Goal: Task Accomplishment & Management: Manage account settings

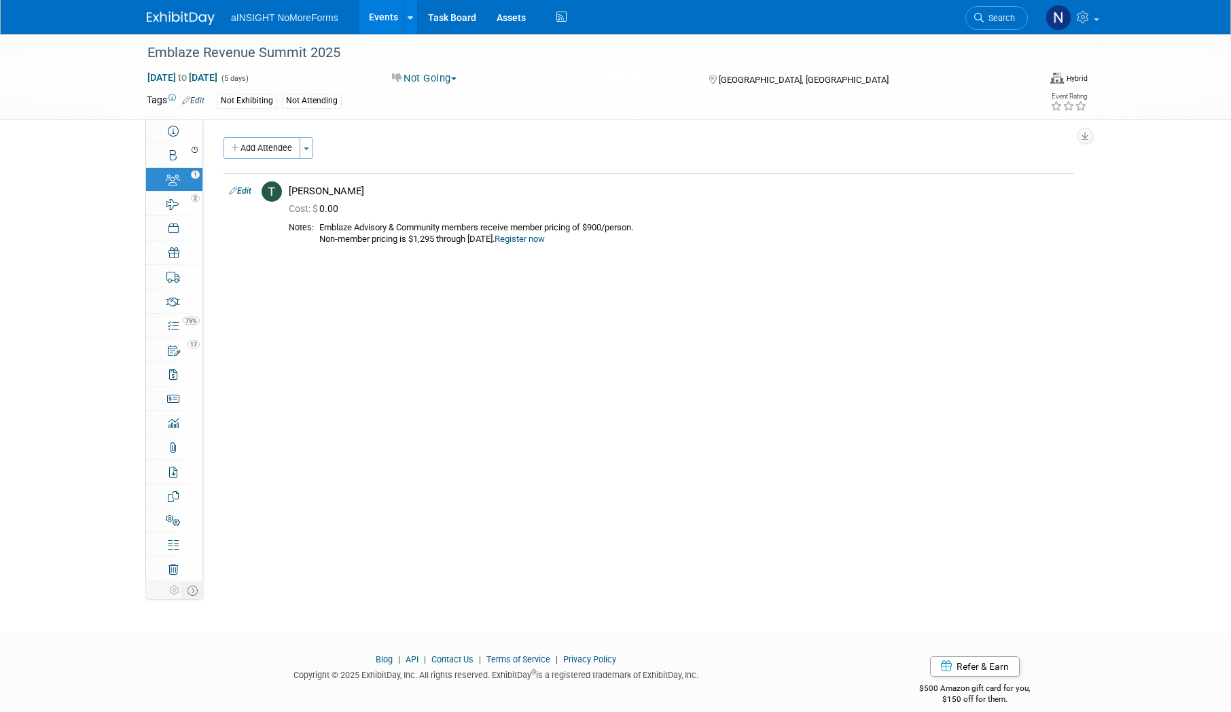
click at [377, 12] on link "Events" at bounding box center [384, 17] width 50 height 34
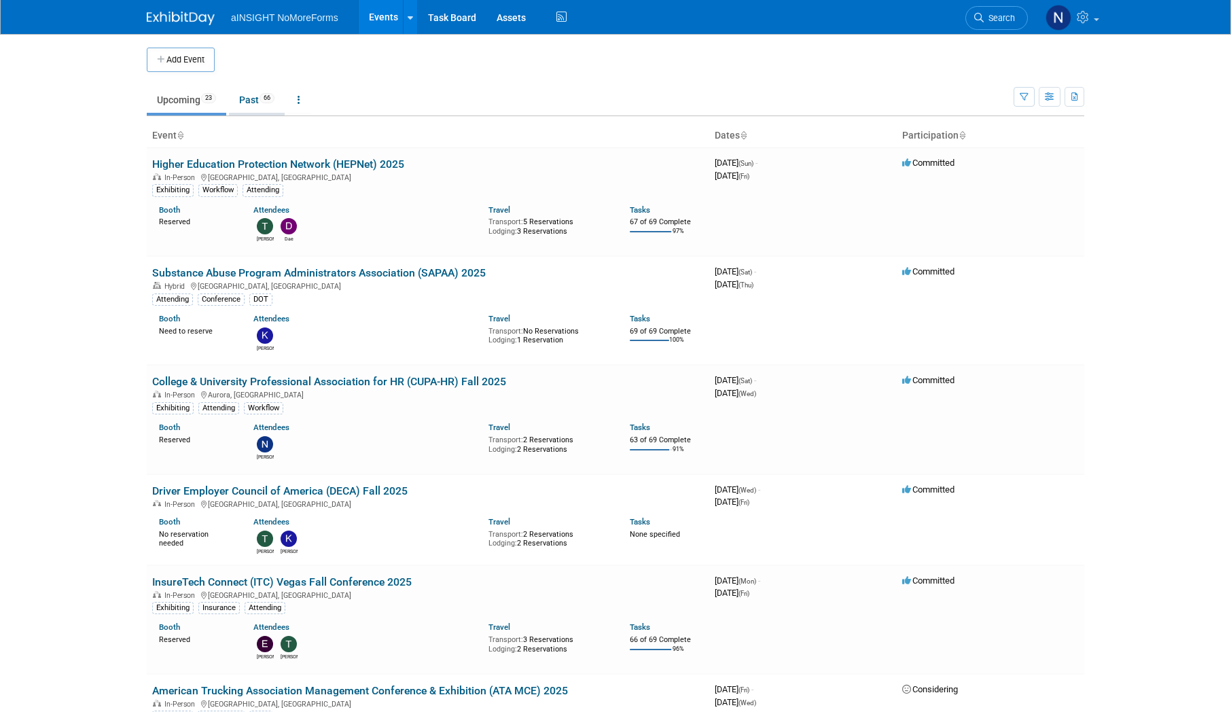
click at [247, 96] on link "Past 66" at bounding box center [257, 100] width 56 height 26
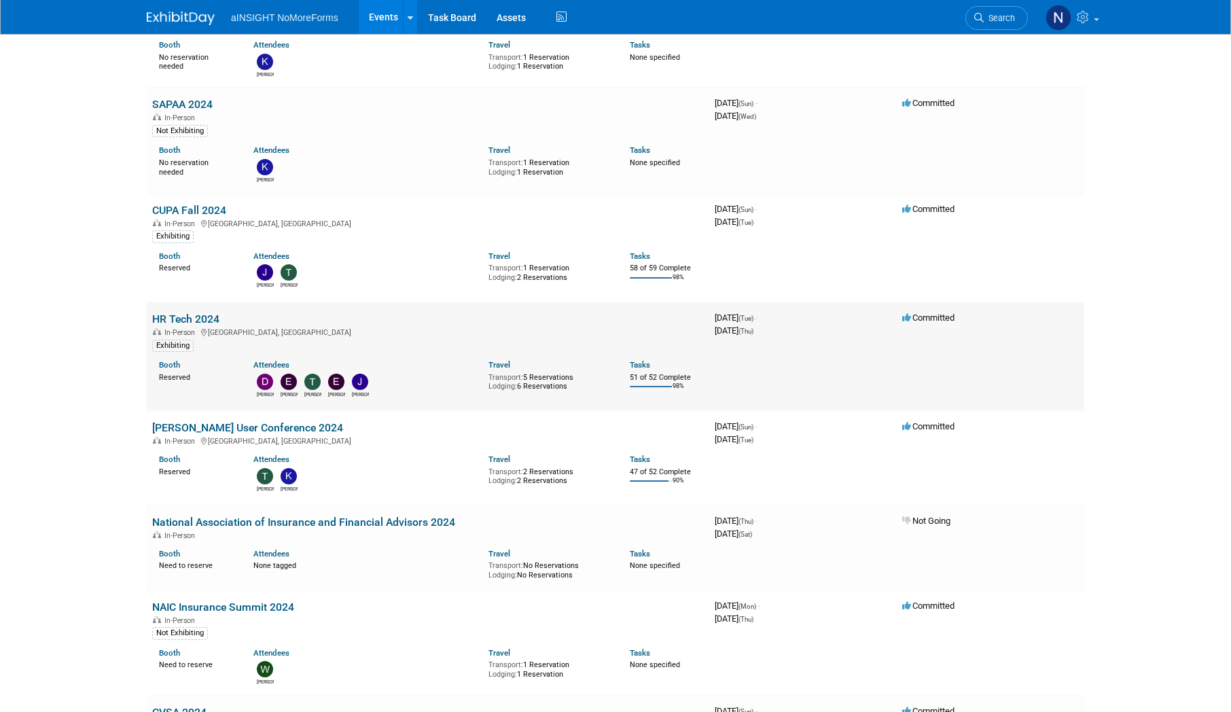
scroll to position [2854, 0]
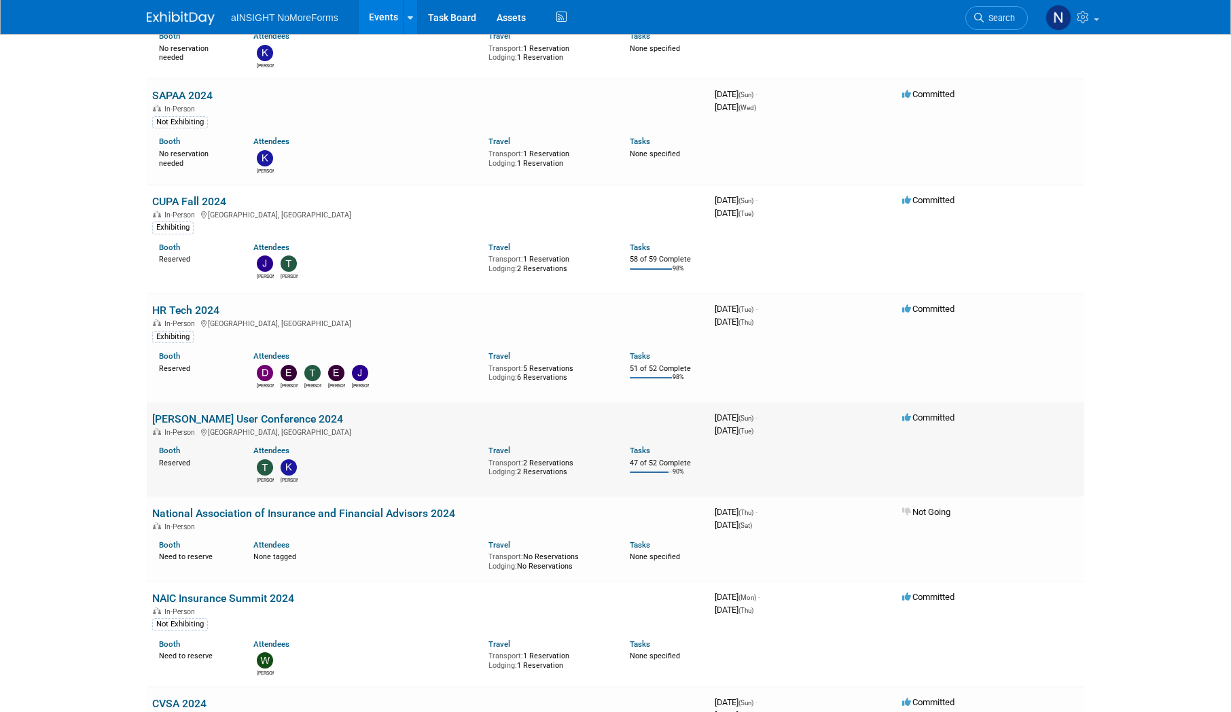
click at [277, 417] on link "McLeod User Conference 2024" at bounding box center [247, 418] width 191 height 13
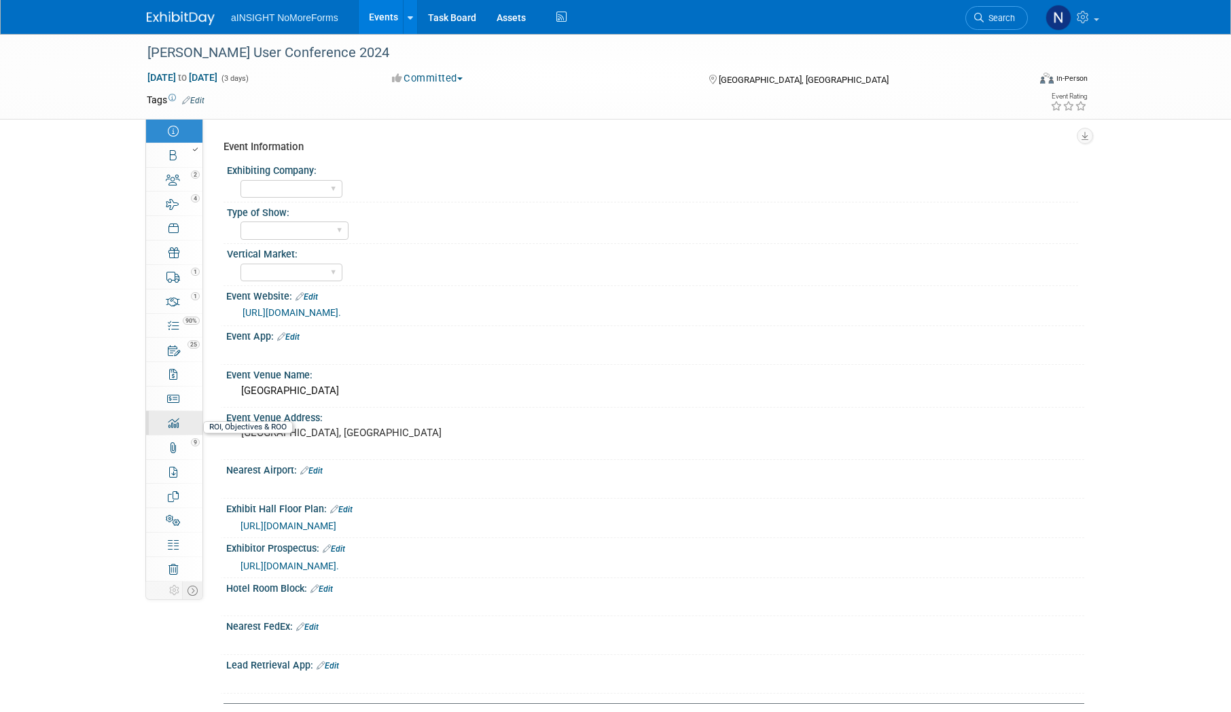
click at [180, 426] on link "0 ROI, Objectives & ROO 0" at bounding box center [174, 423] width 56 height 24
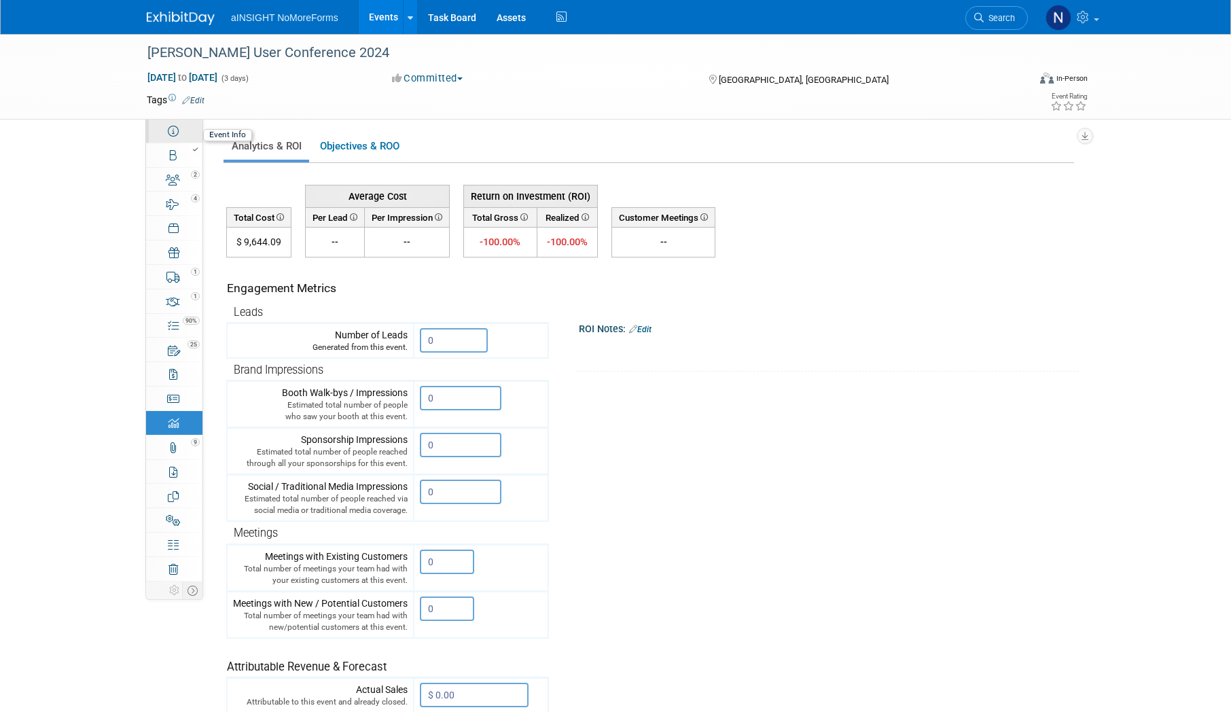
click at [175, 132] on icon at bounding box center [173, 131] width 11 height 11
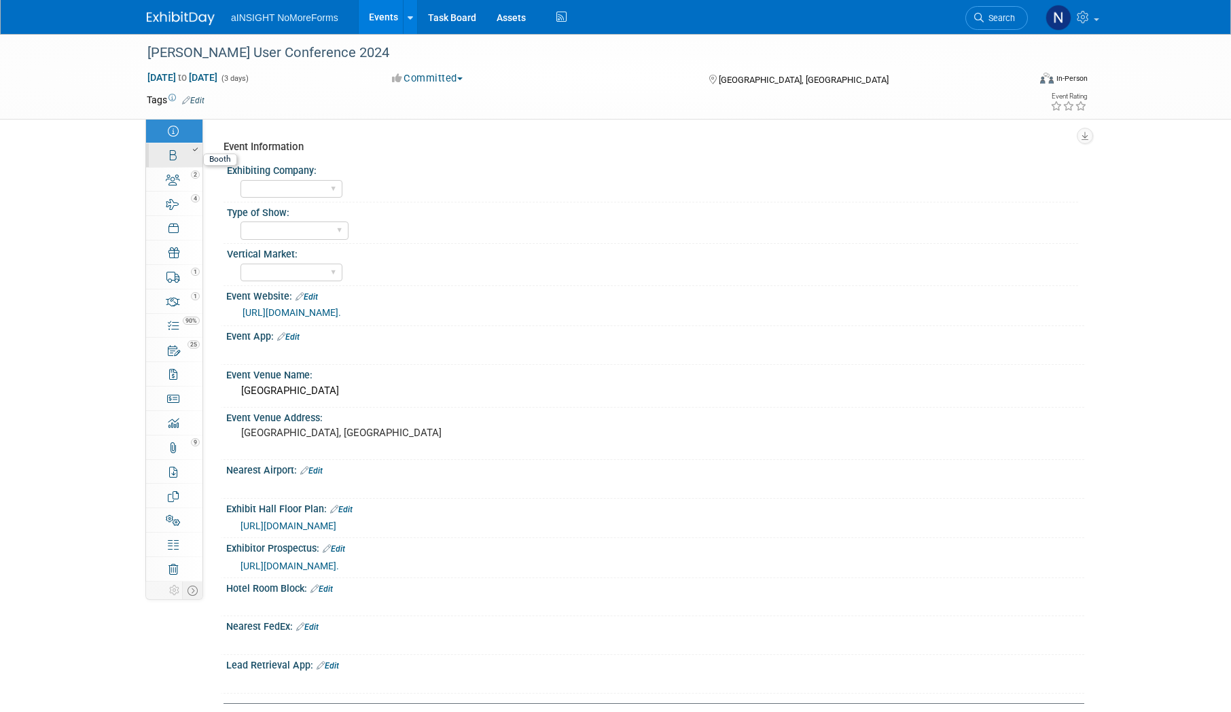
click at [198, 158] on link "Booth" at bounding box center [174, 155] width 56 height 24
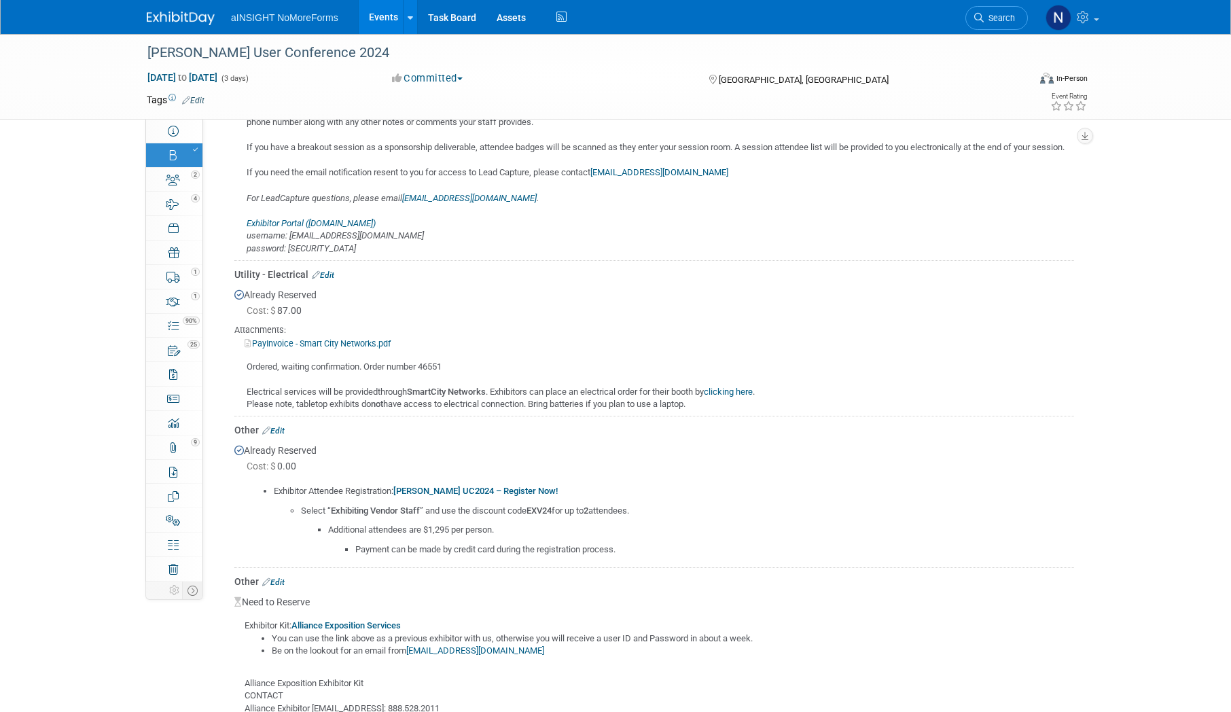
scroll to position [883, 0]
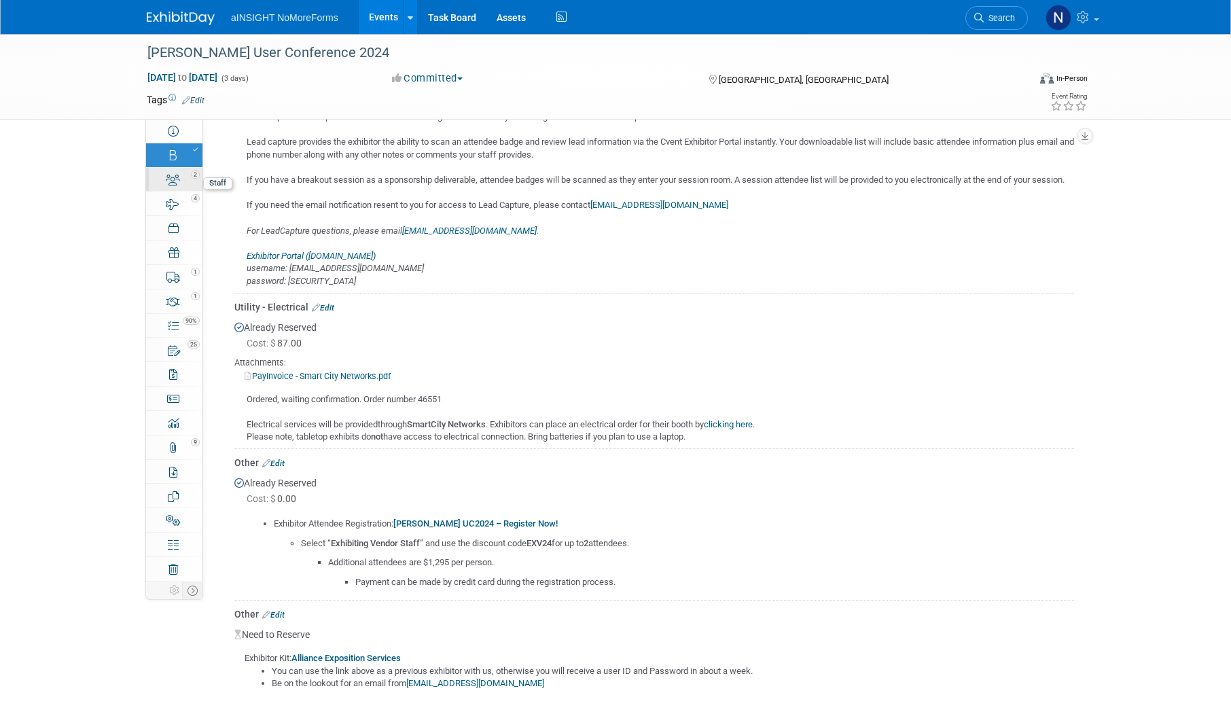
click at [164, 181] on link "2 Staff 2" at bounding box center [174, 180] width 56 height 24
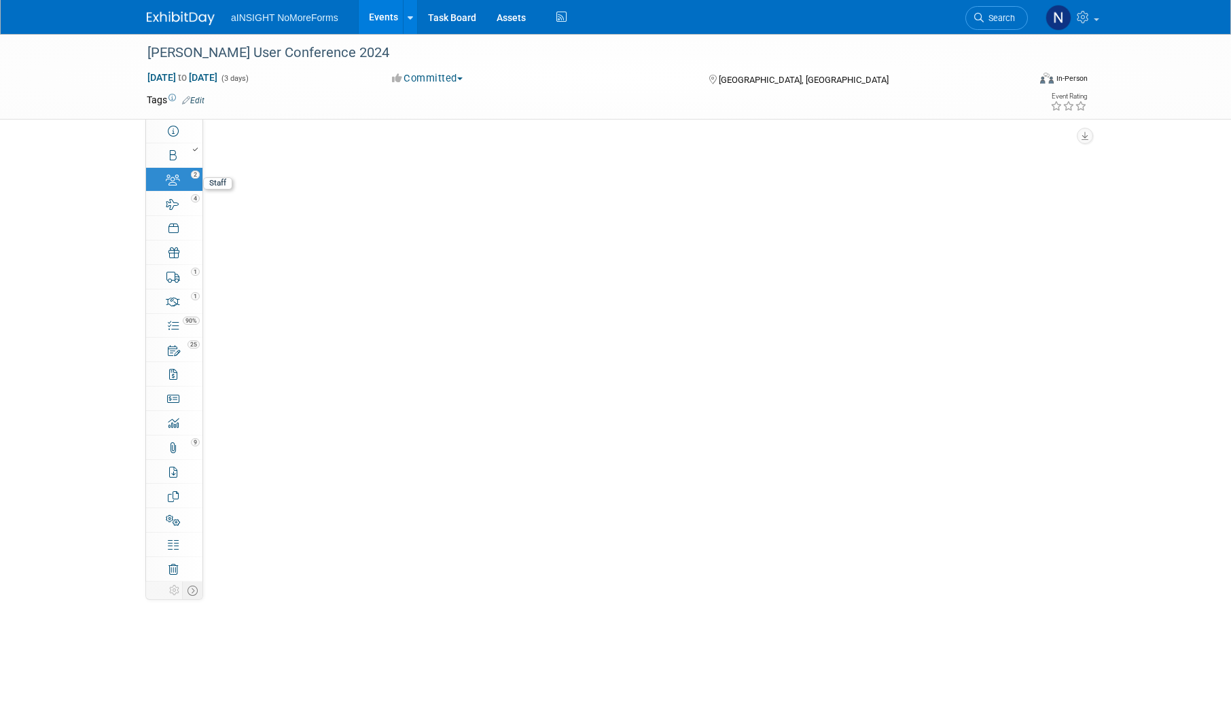
scroll to position [0, 0]
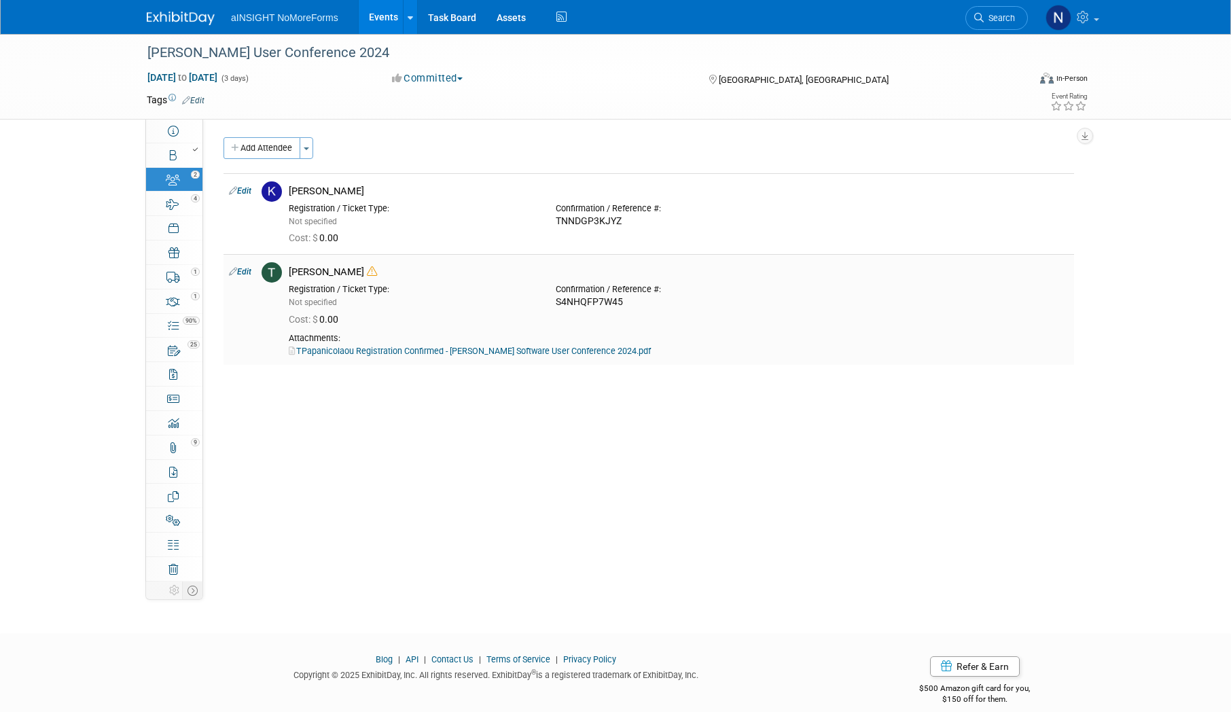
click at [421, 353] on link "TPapanicolaou Registration Confirmed - McLeod Software User Conference 2024.pdf" at bounding box center [470, 351] width 362 height 10
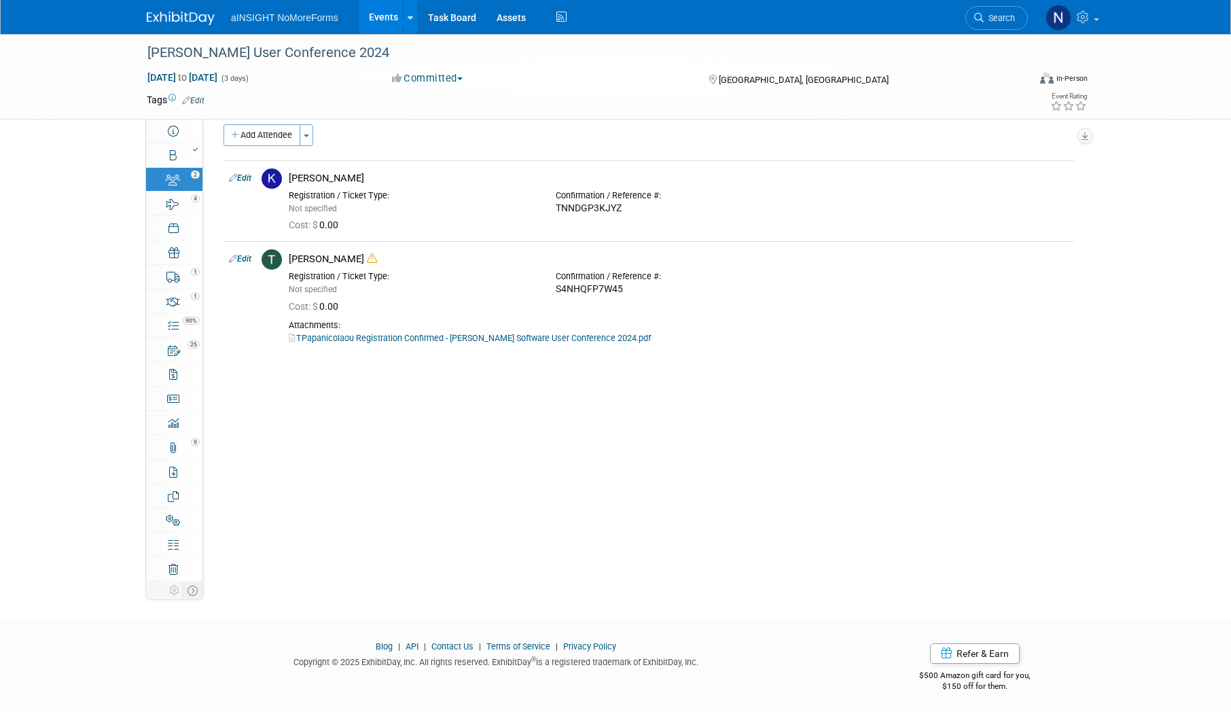
scroll to position [16, 0]
click at [181, 399] on link "Budget" at bounding box center [174, 399] width 56 height 24
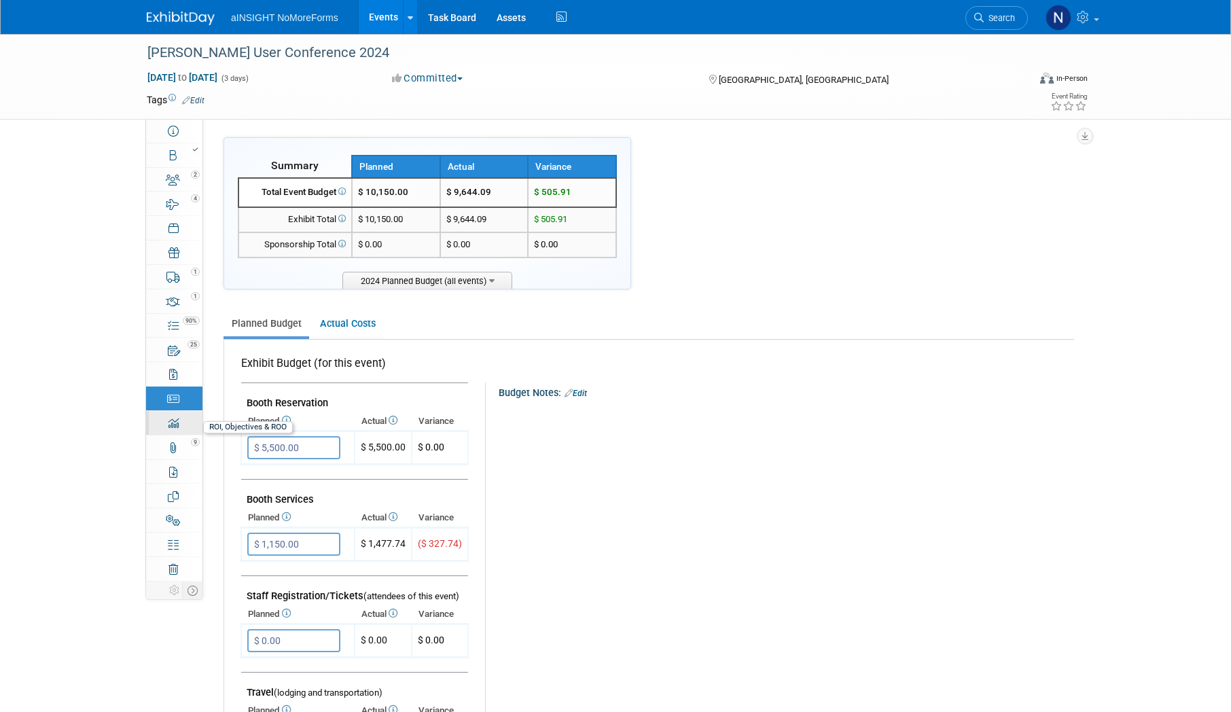
click at [184, 422] on link "0 ROI, Objectives & ROO 0" at bounding box center [174, 423] width 56 height 24
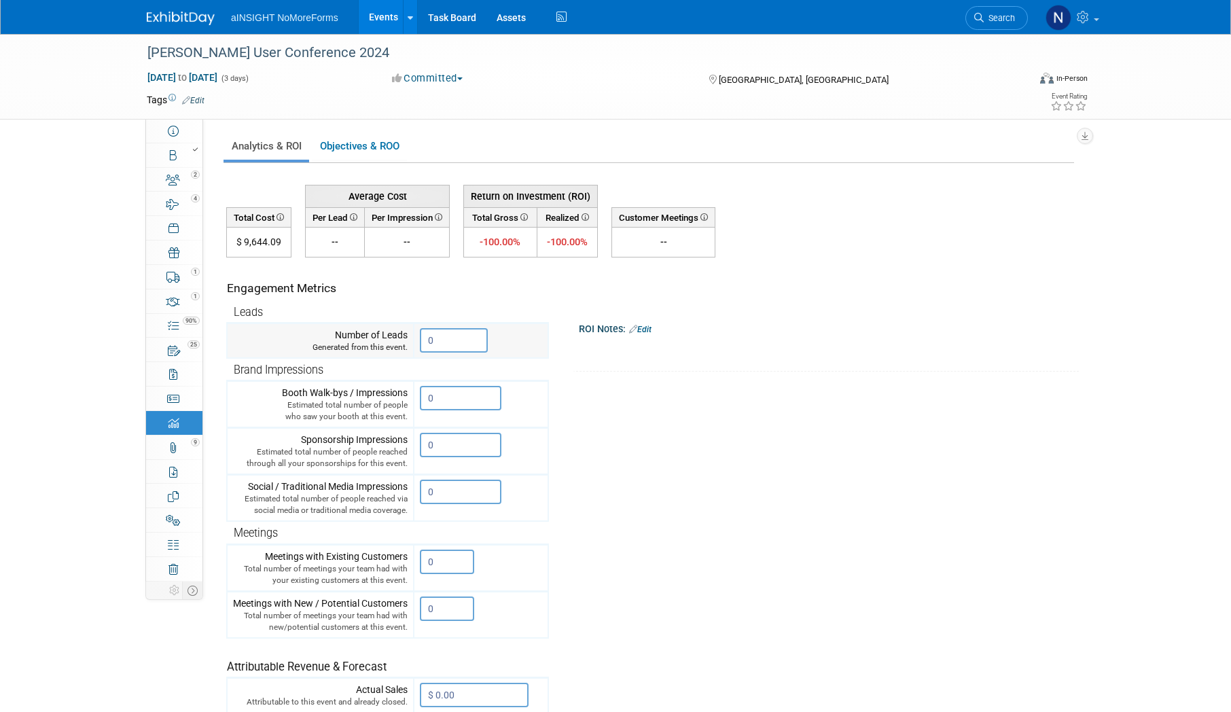
click at [464, 333] on input "0" at bounding box center [454, 340] width 68 height 24
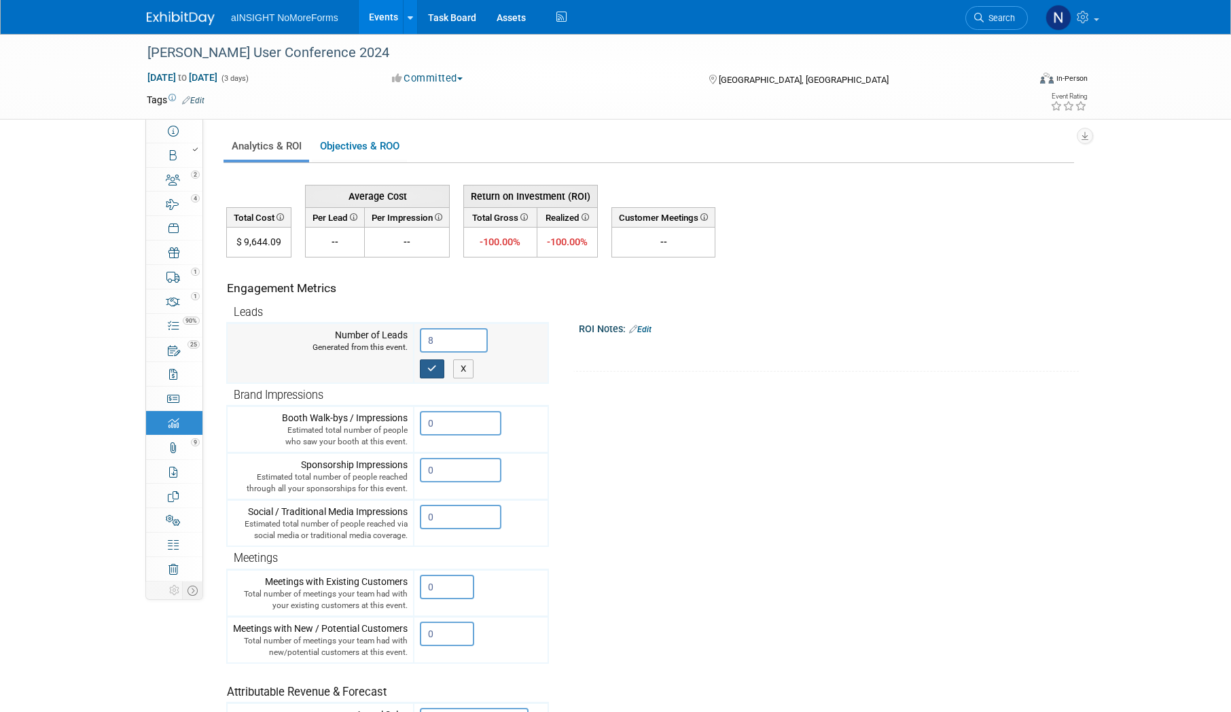
type input "8"
click at [427, 370] on button "button" at bounding box center [432, 368] width 24 height 19
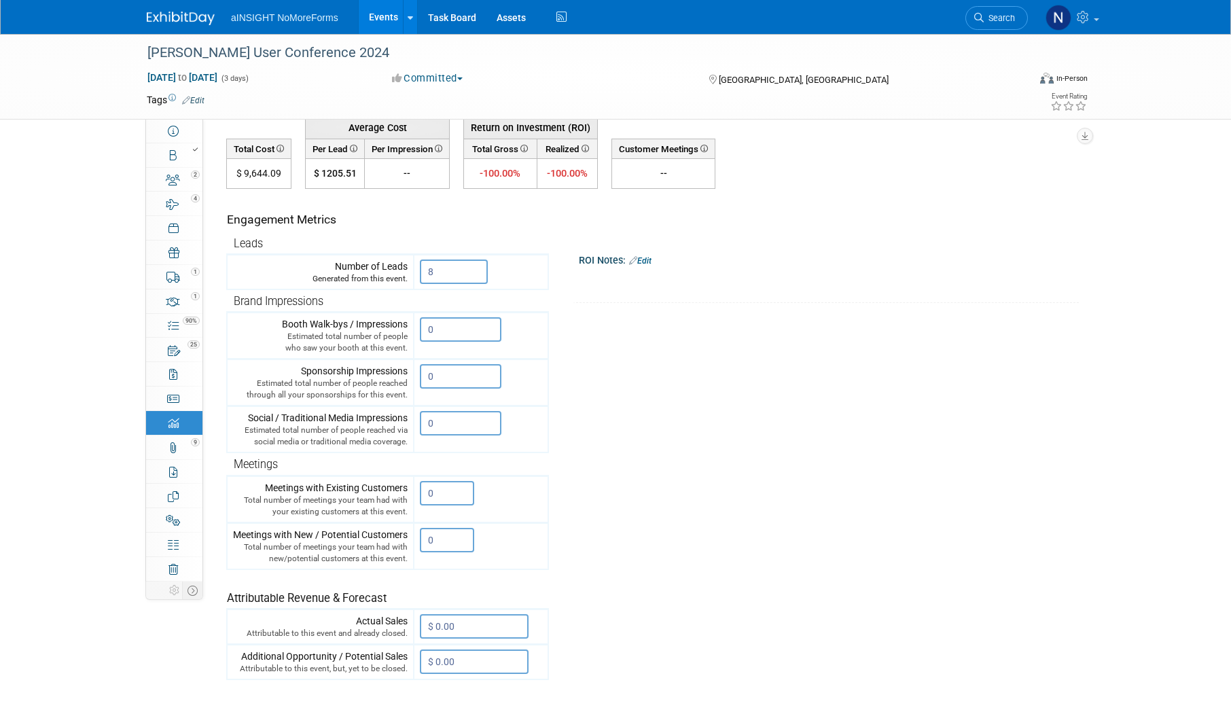
scroll to position [34, 0]
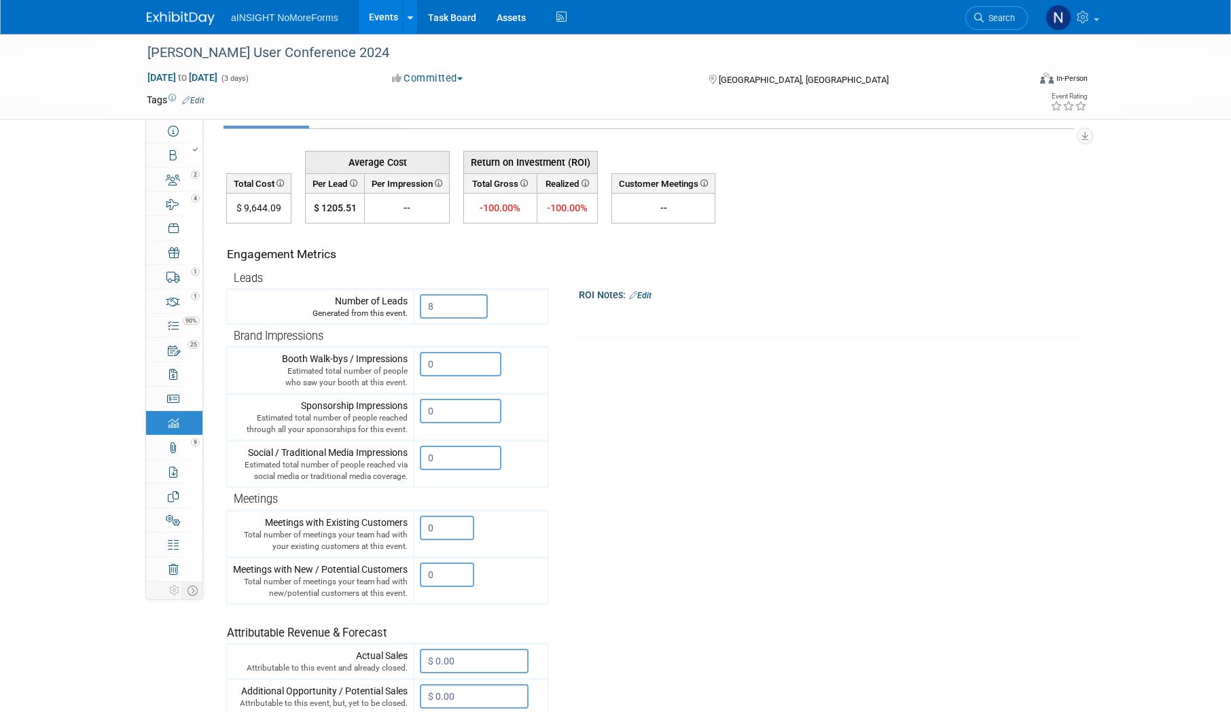
click at [360, 17] on link "Events" at bounding box center [384, 17] width 50 height 34
